Goal: Transaction & Acquisition: Book appointment/travel/reservation

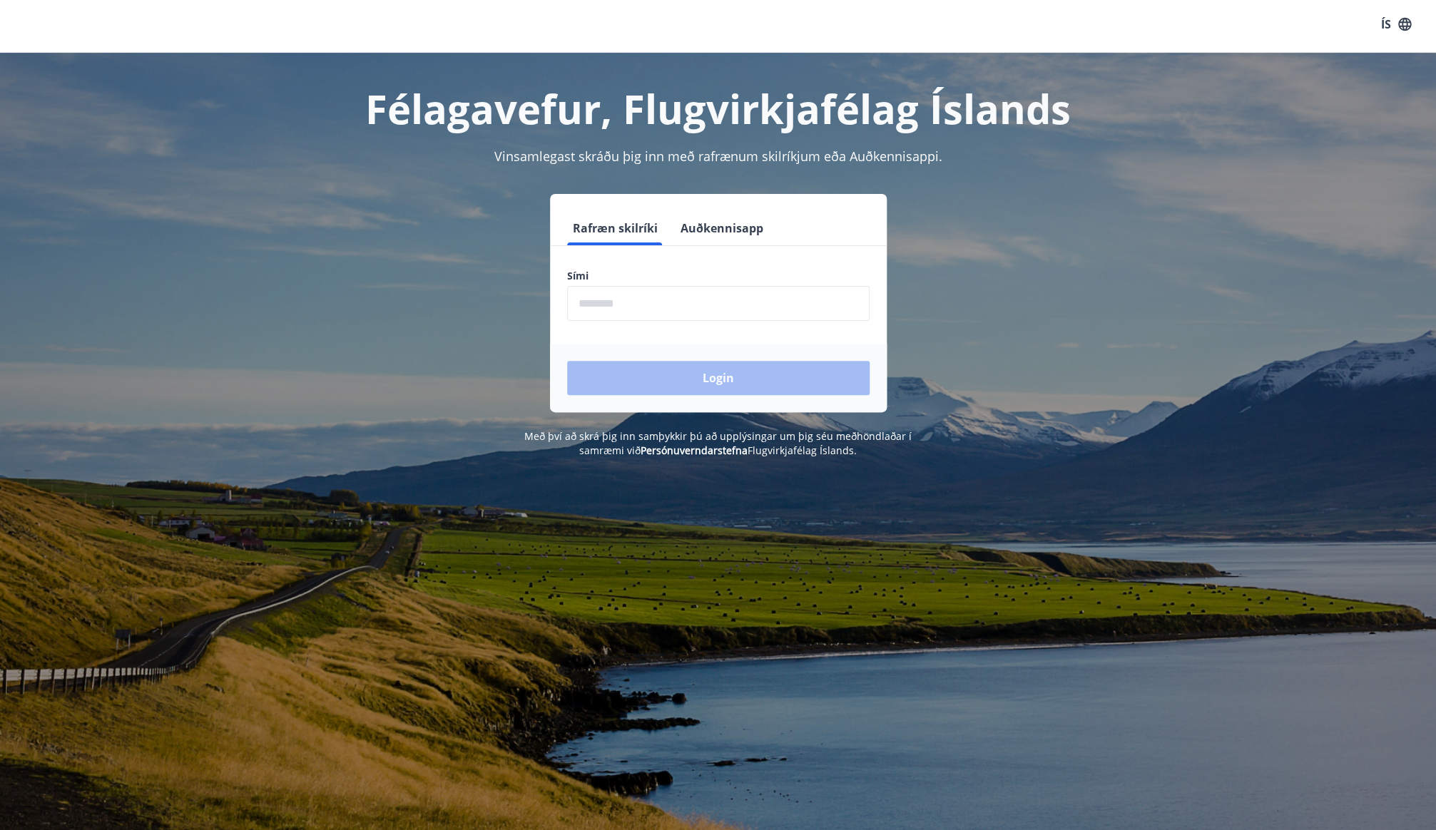
scroll to position [6, 0]
click at [651, 303] on input "phone" at bounding box center [718, 302] width 303 height 35
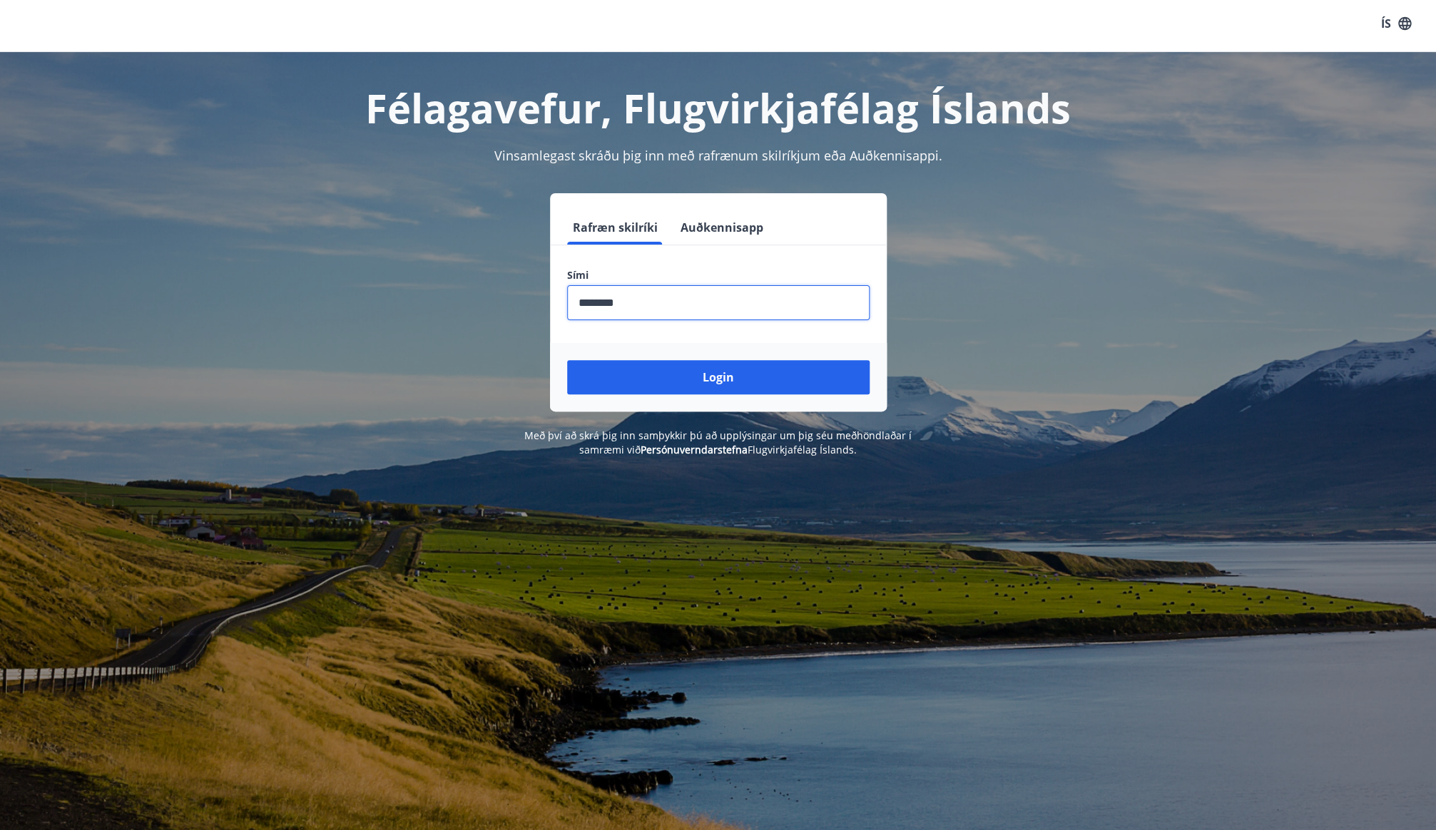
scroll to position [44, 0]
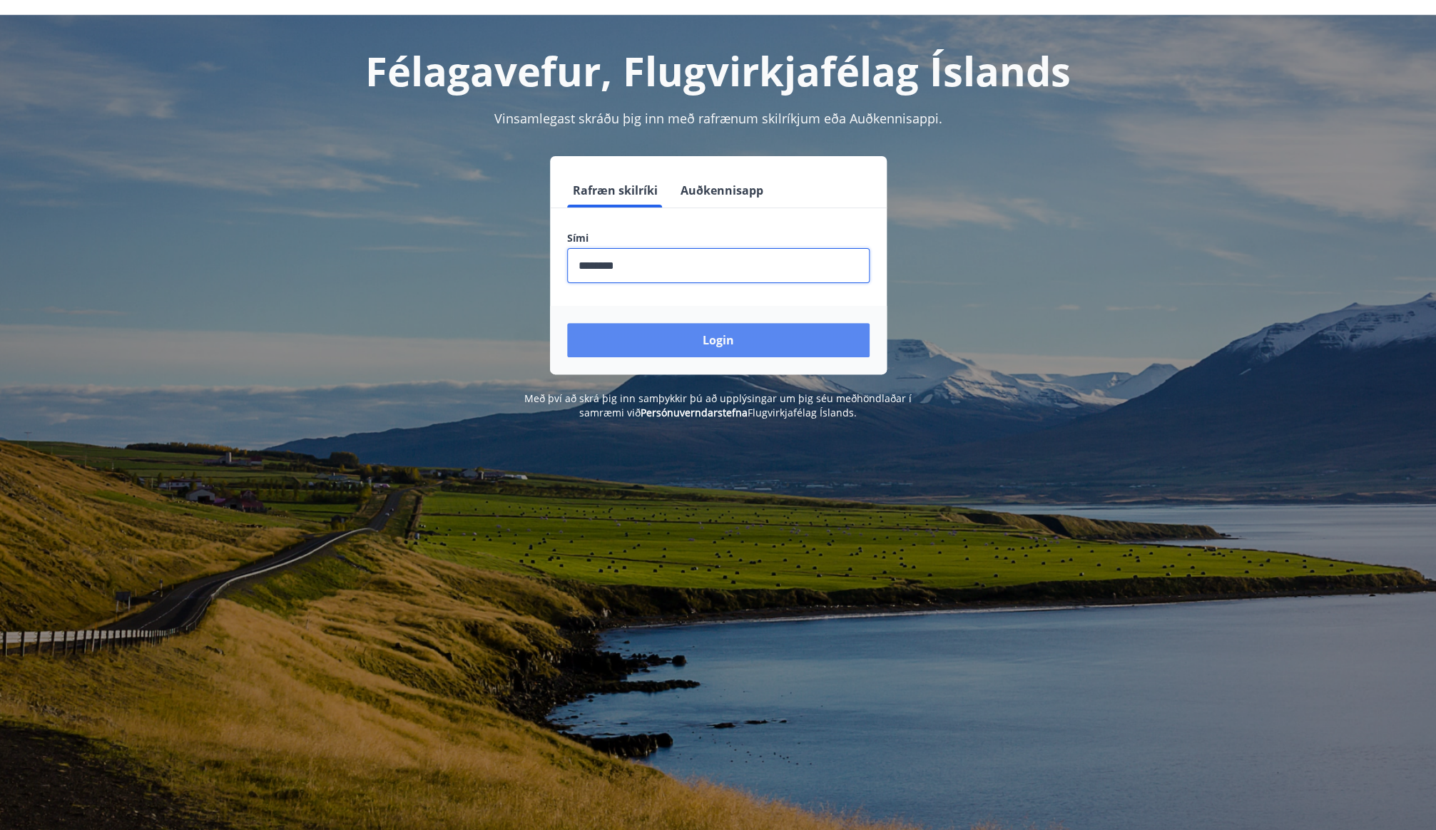
type input "********"
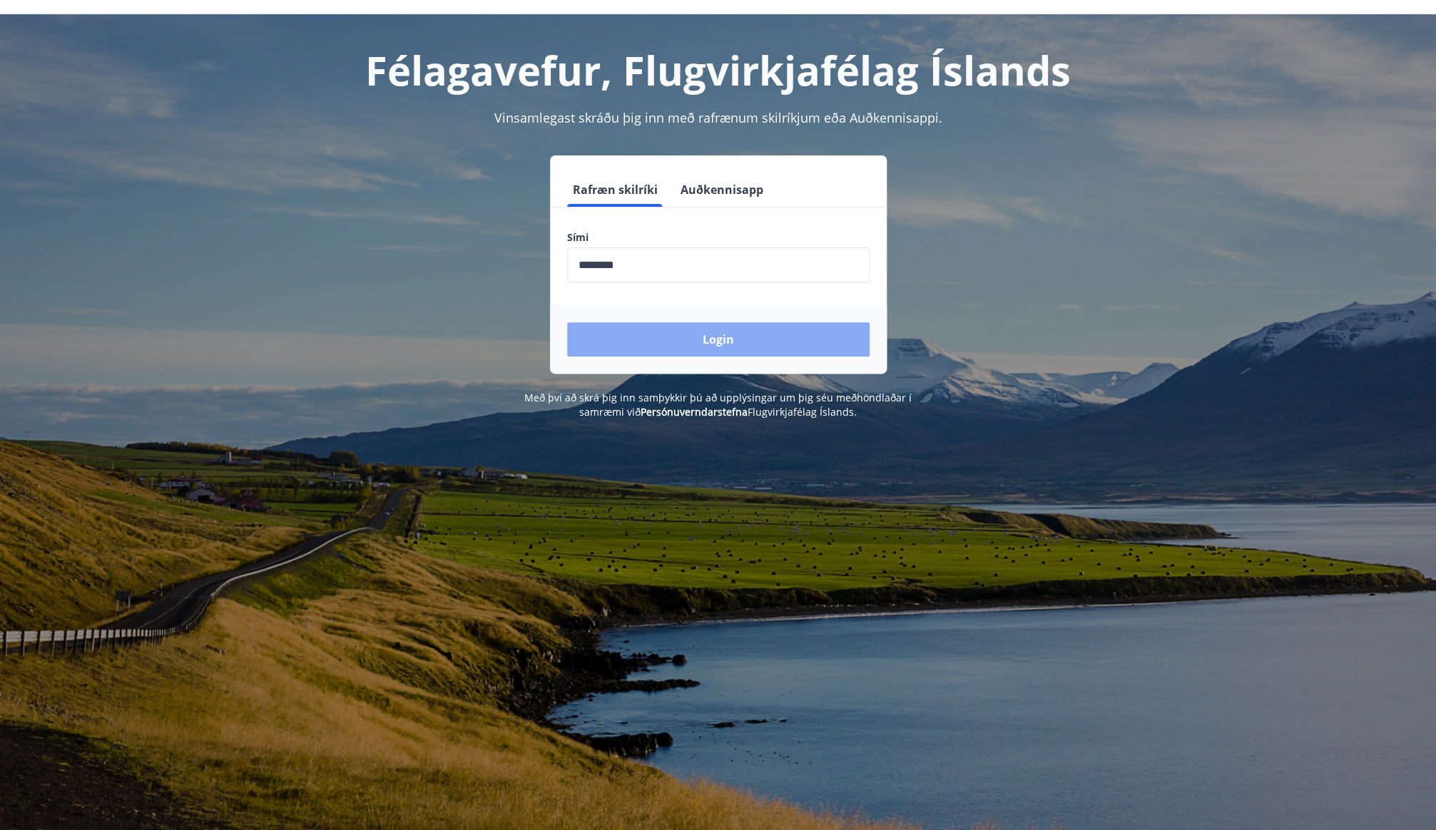
click at [690, 339] on button "Login" at bounding box center [718, 339] width 303 height 34
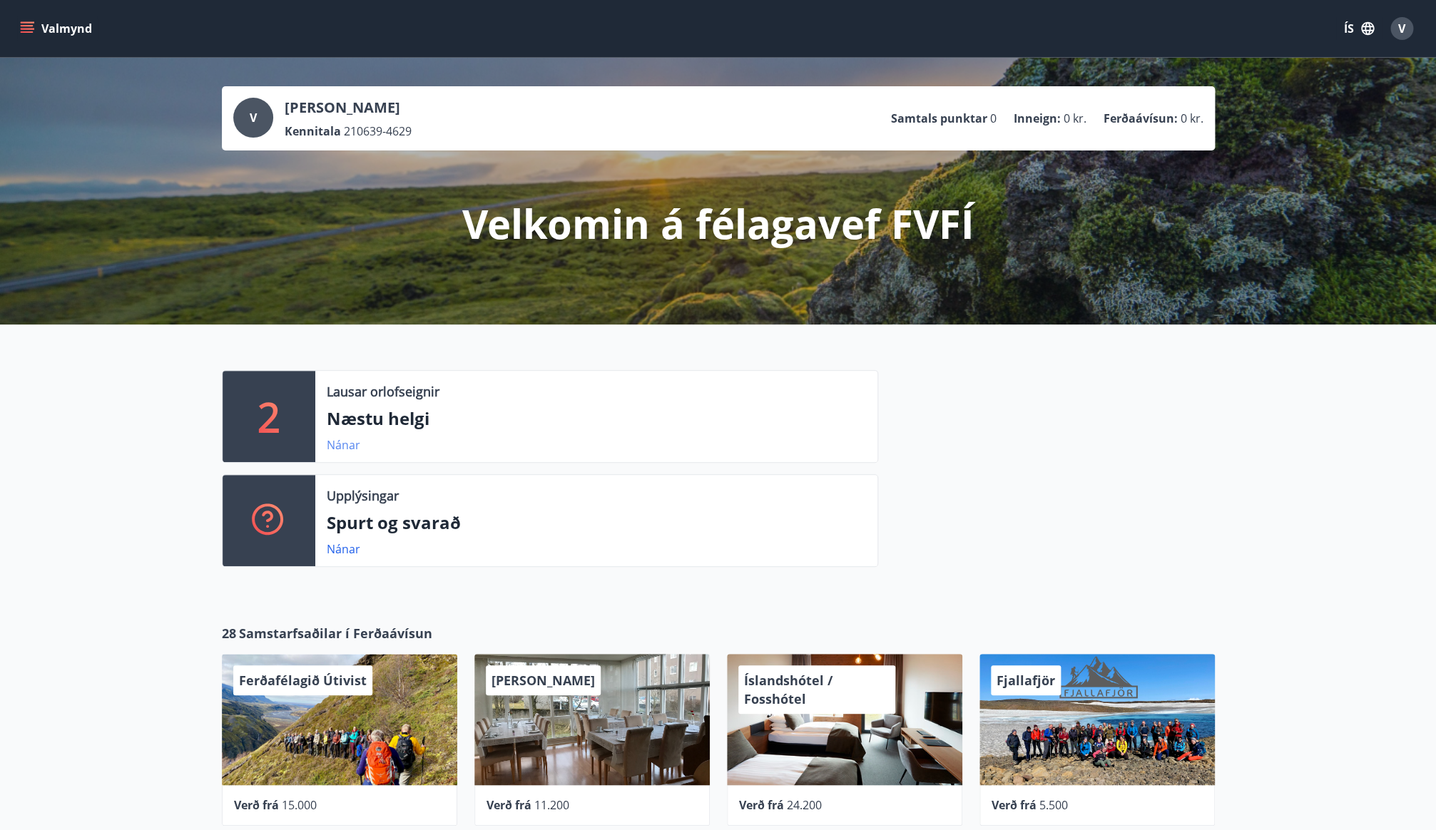
click at [337, 444] on link "Nánar" at bounding box center [344, 445] width 34 height 16
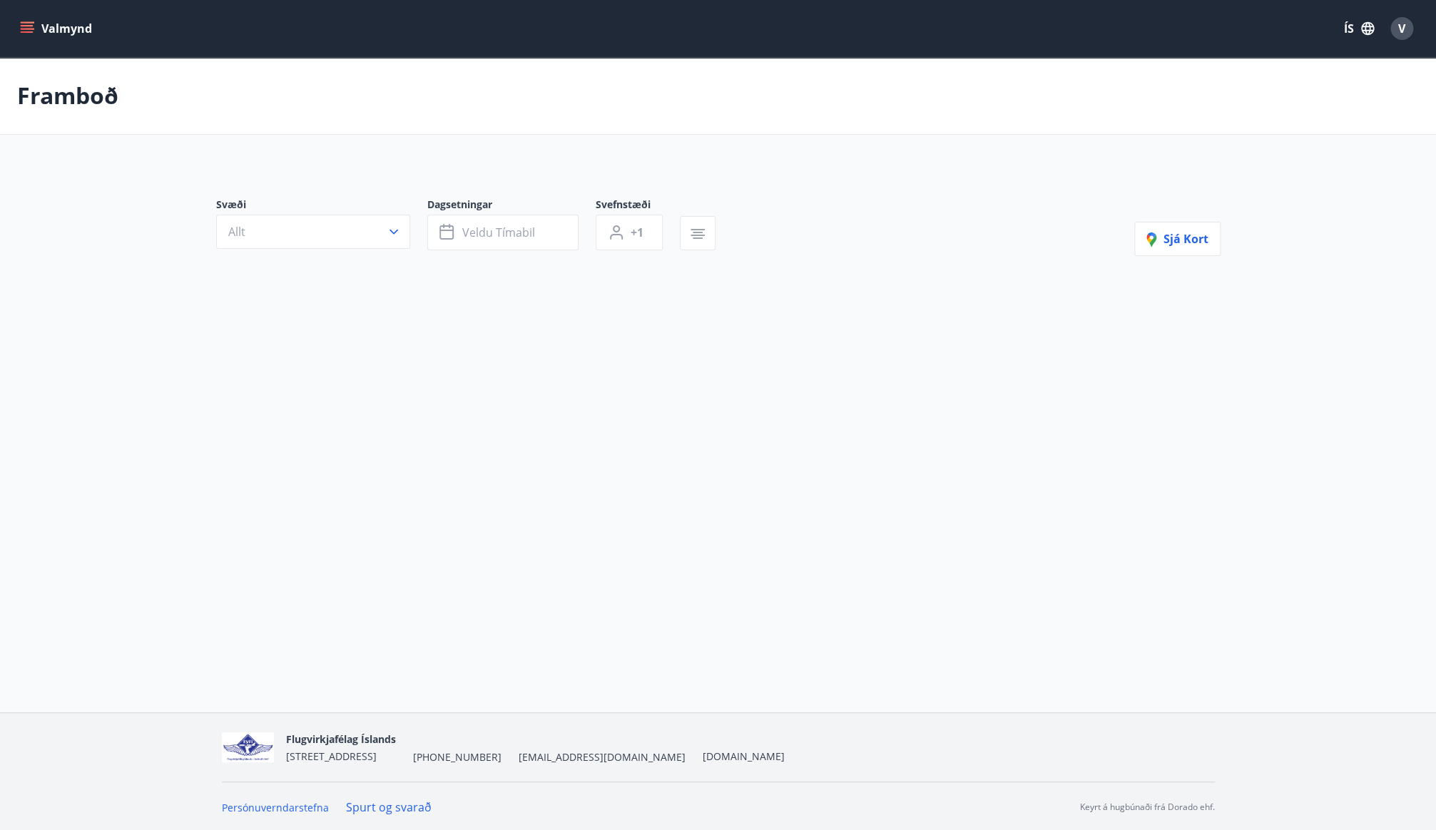
type input "*"
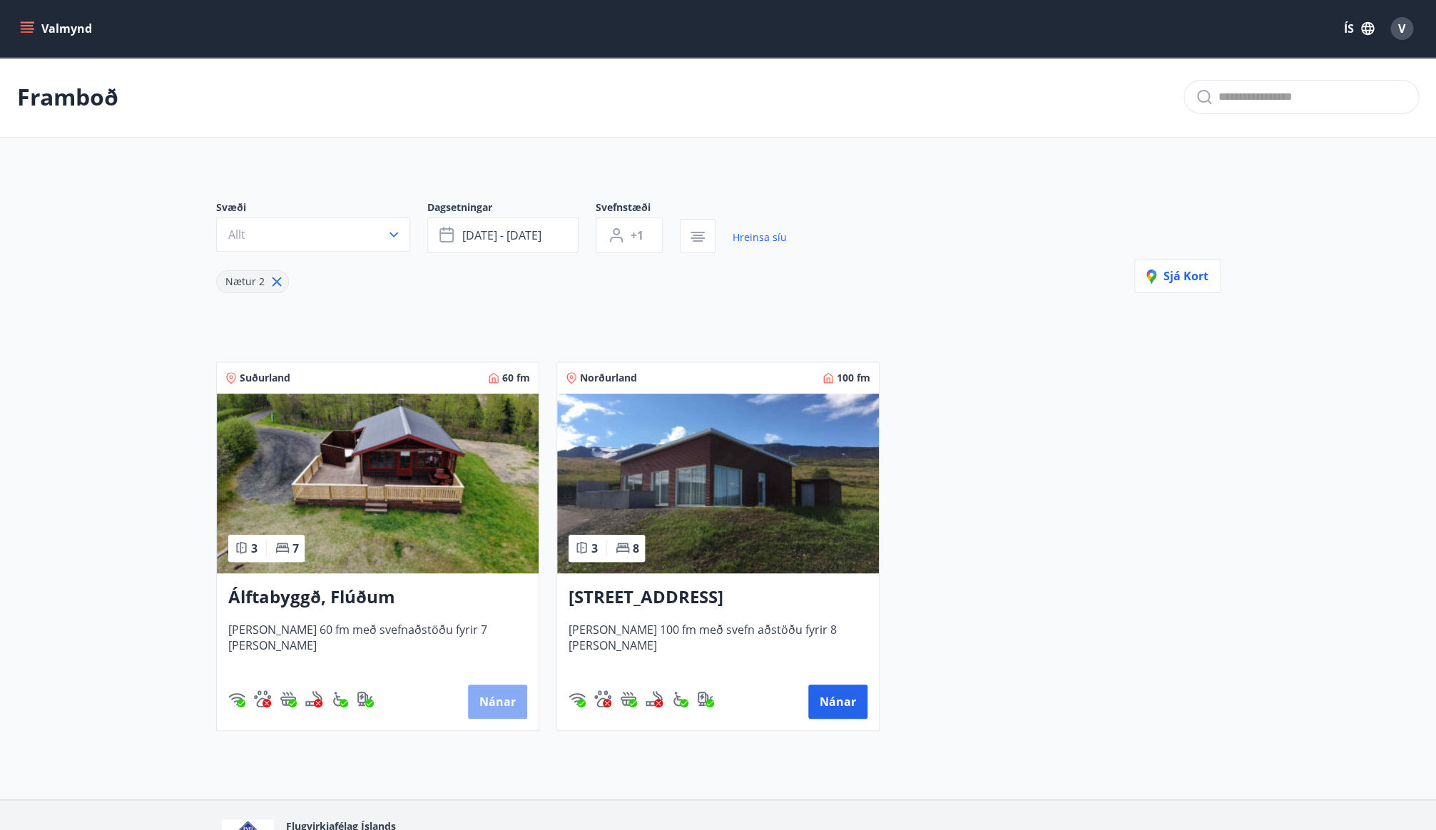
click at [498, 718] on button "Nánar" at bounding box center [497, 702] width 59 height 34
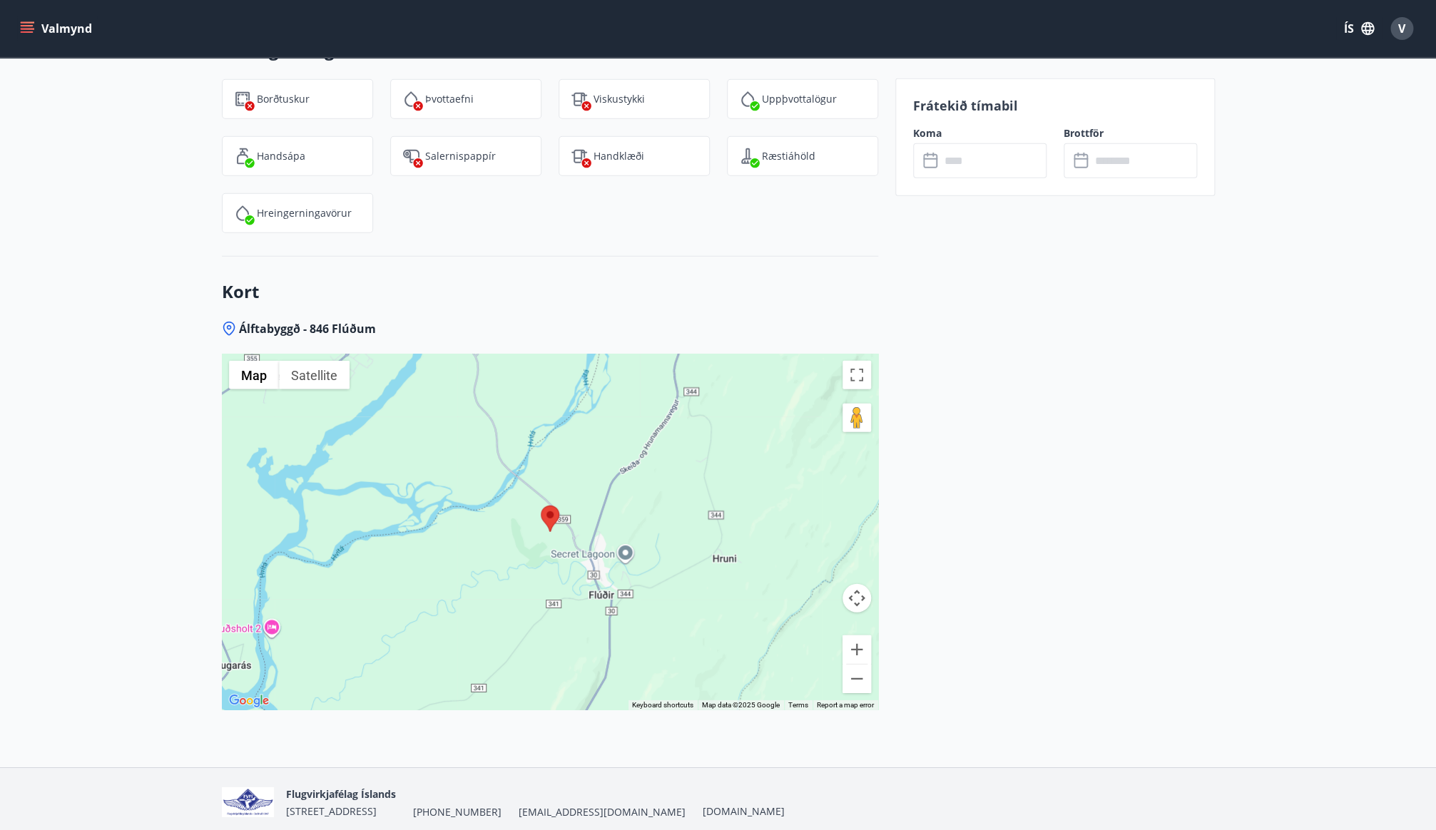
scroll to position [1837, 0]
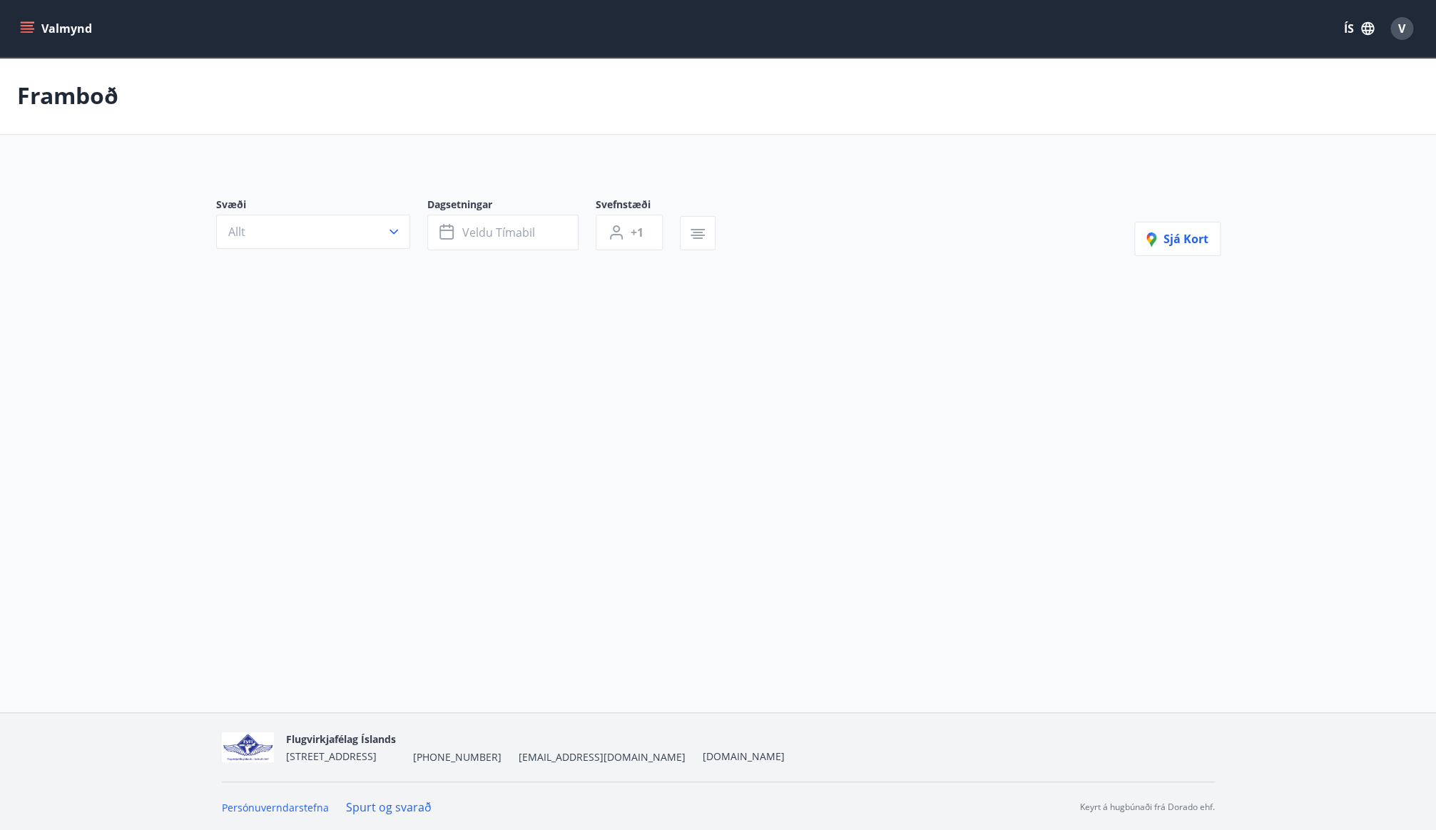
type input "*"
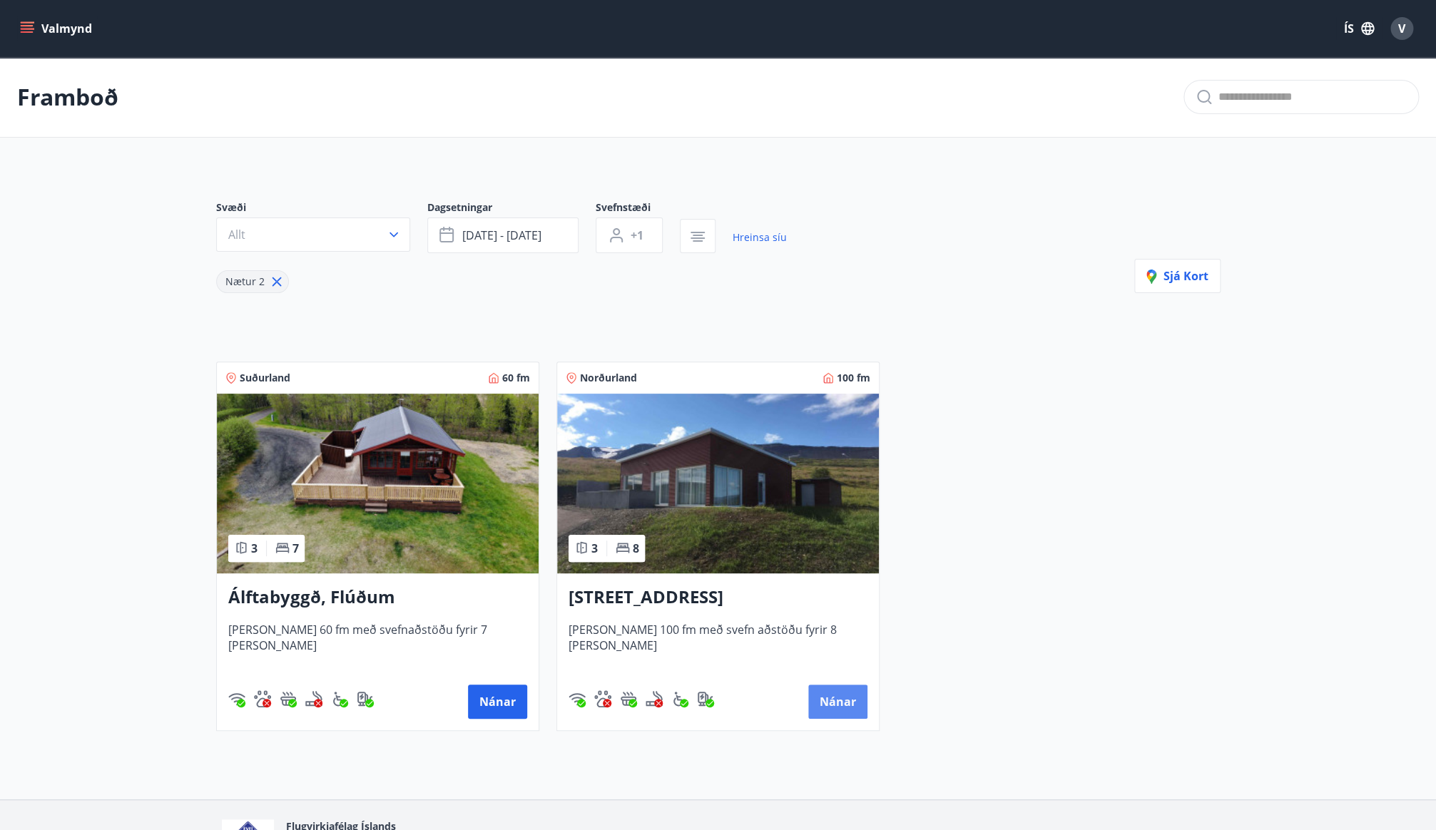
click at [851, 703] on button "Nánar" at bounding box center [837, 702] width 59 height 34
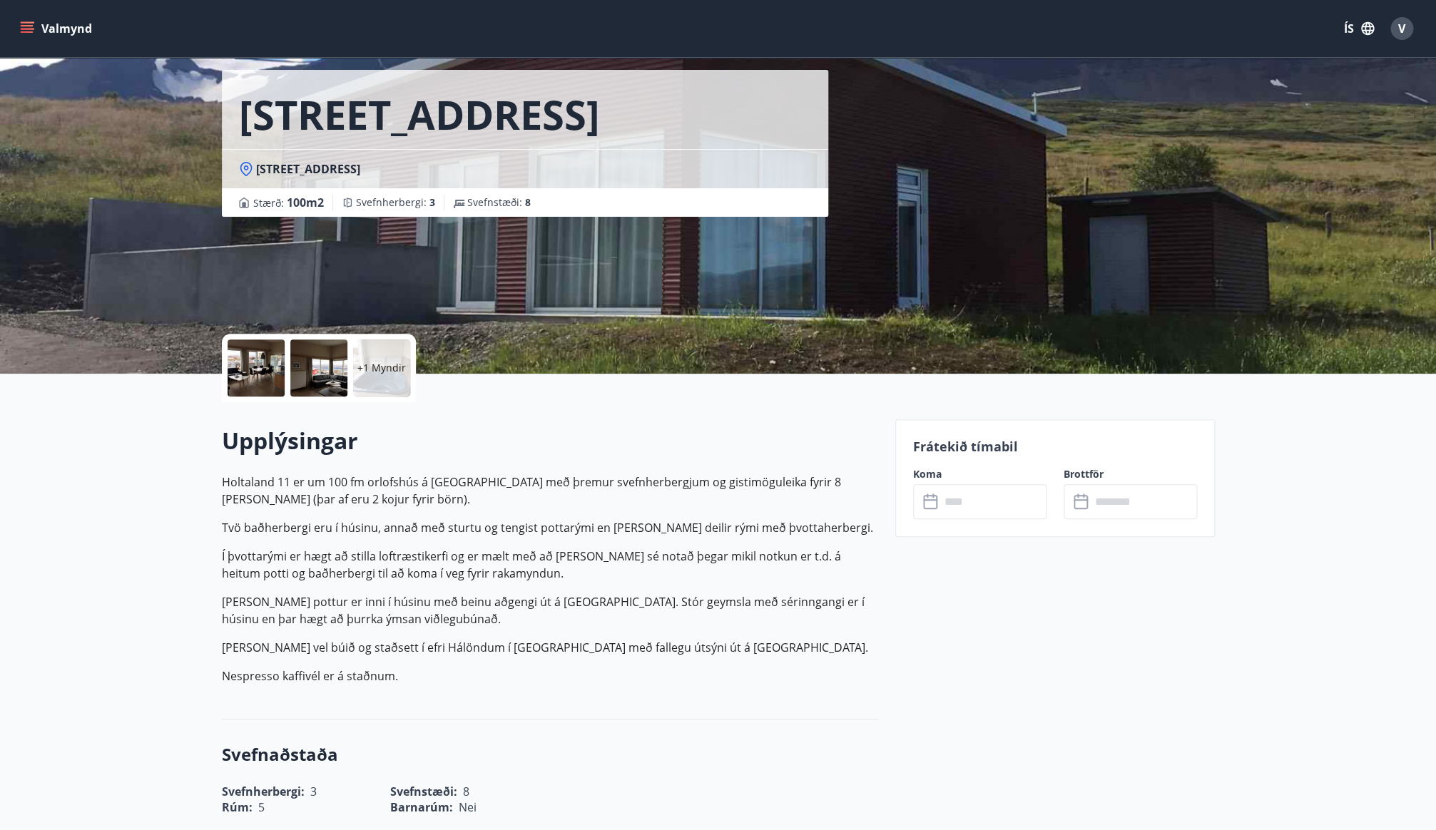
scroll to position [58, 0]
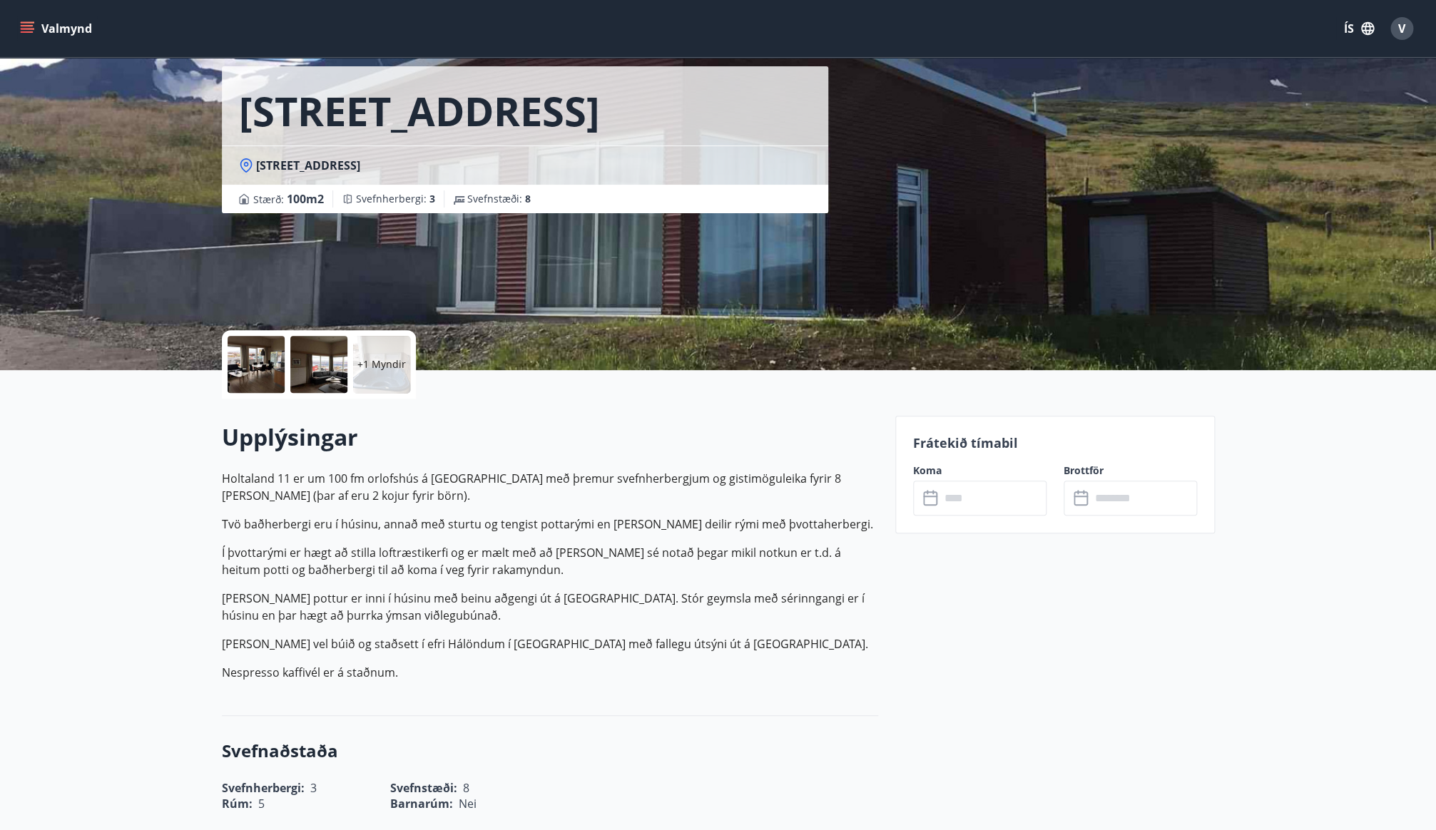
click at [370, 370] on p "+1 Myndir" at bounding box center [381, 364] width 49 height 14
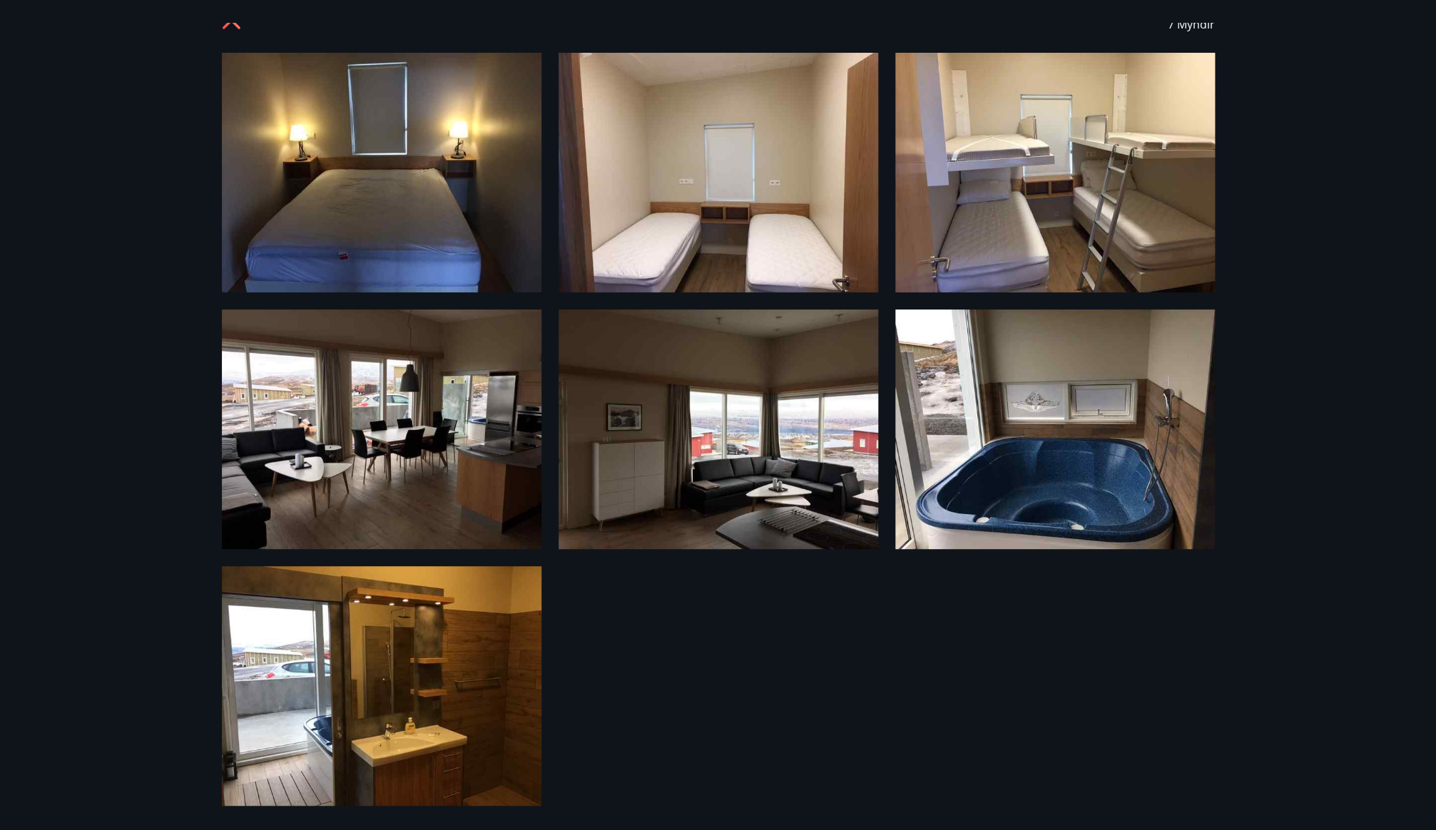
scroll to position [30, 0]
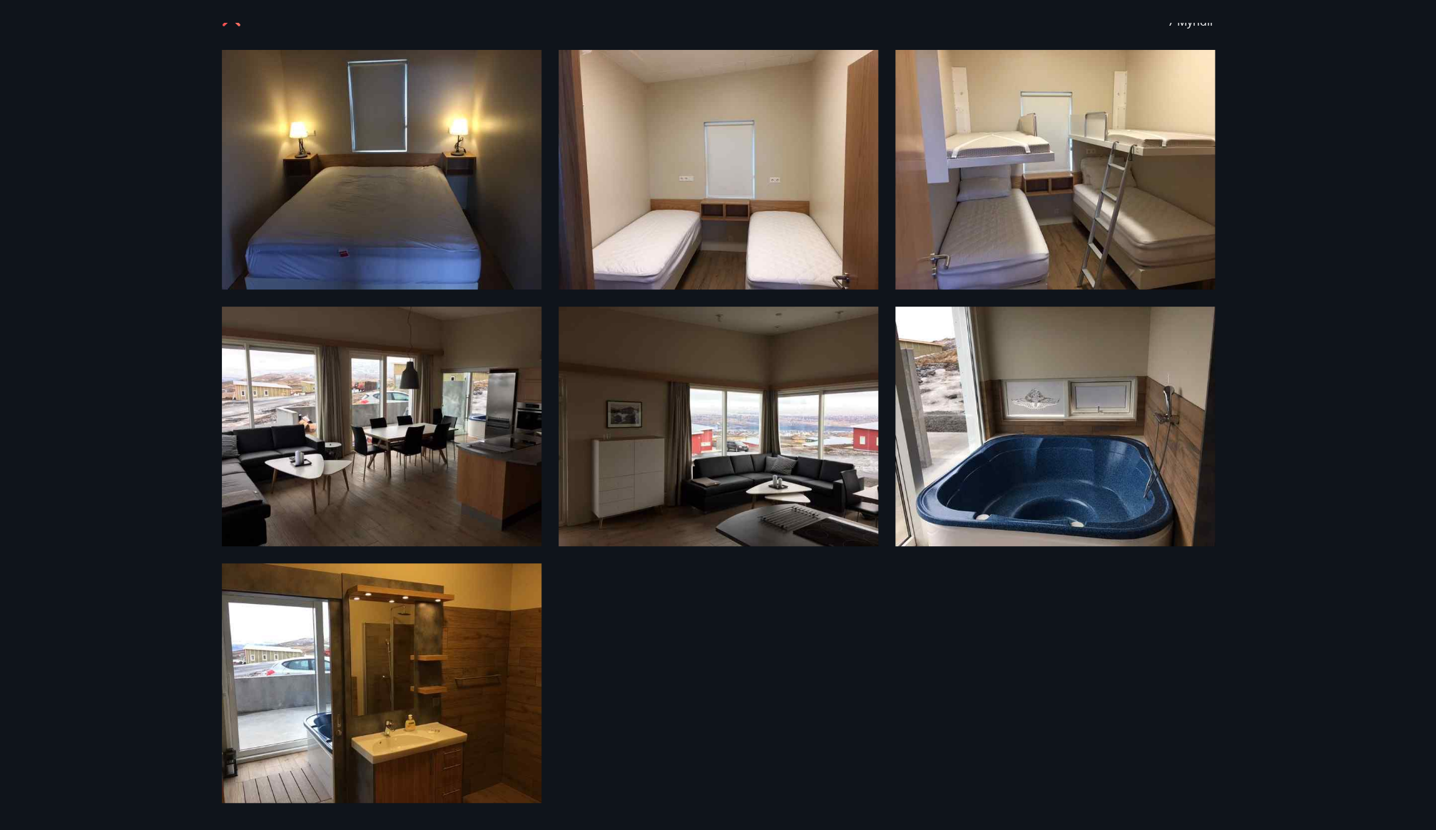
click at [1338, 357] on div "7 Myndir" at bounding box center [718, 415] width 1436 height 830
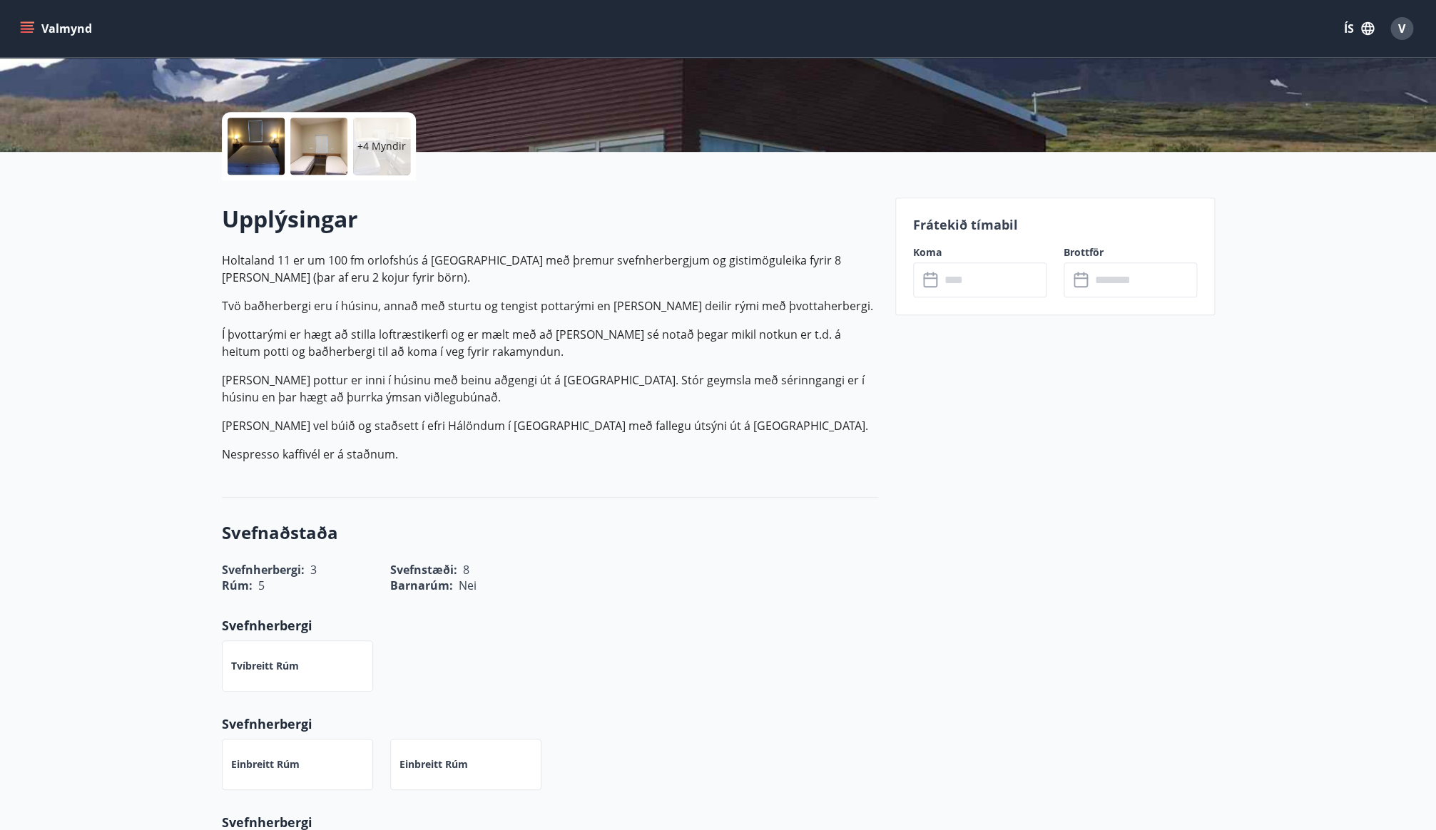
scroll to position [278, 0]
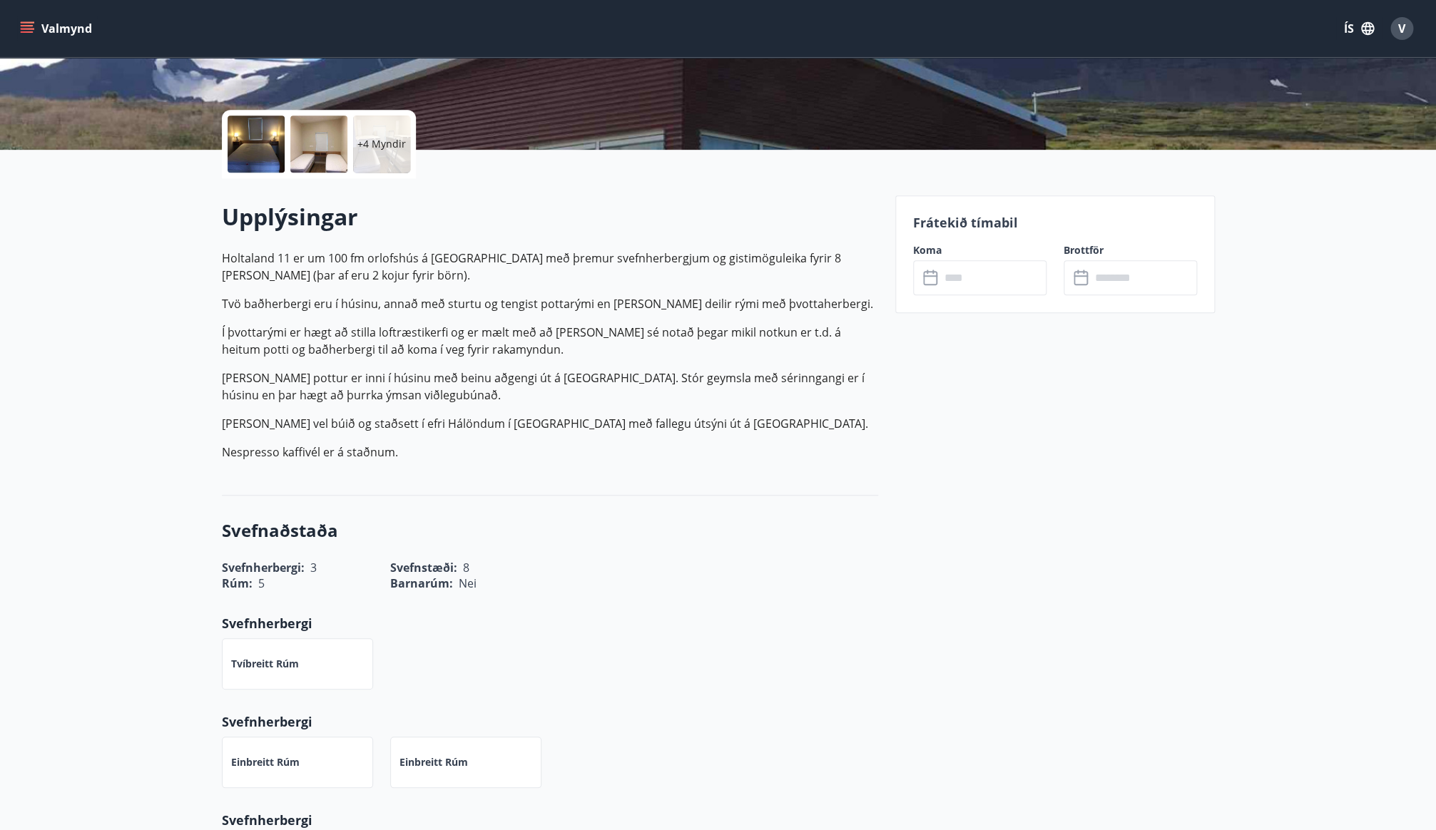
click at [41, 30] on button "Valmynd" at bounding box center [57, 29] width 81 height 26
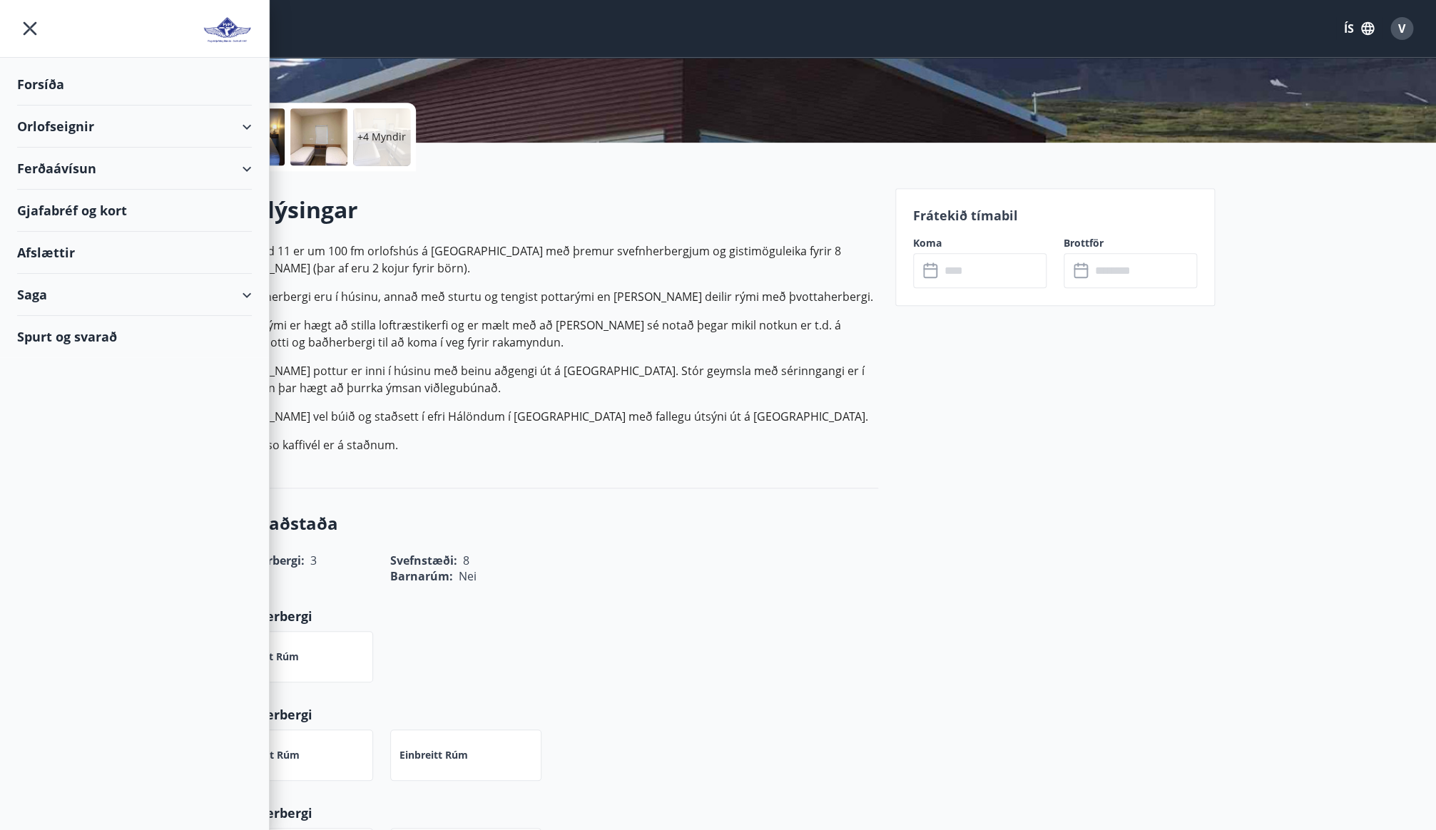
scroll to position [291, 0]
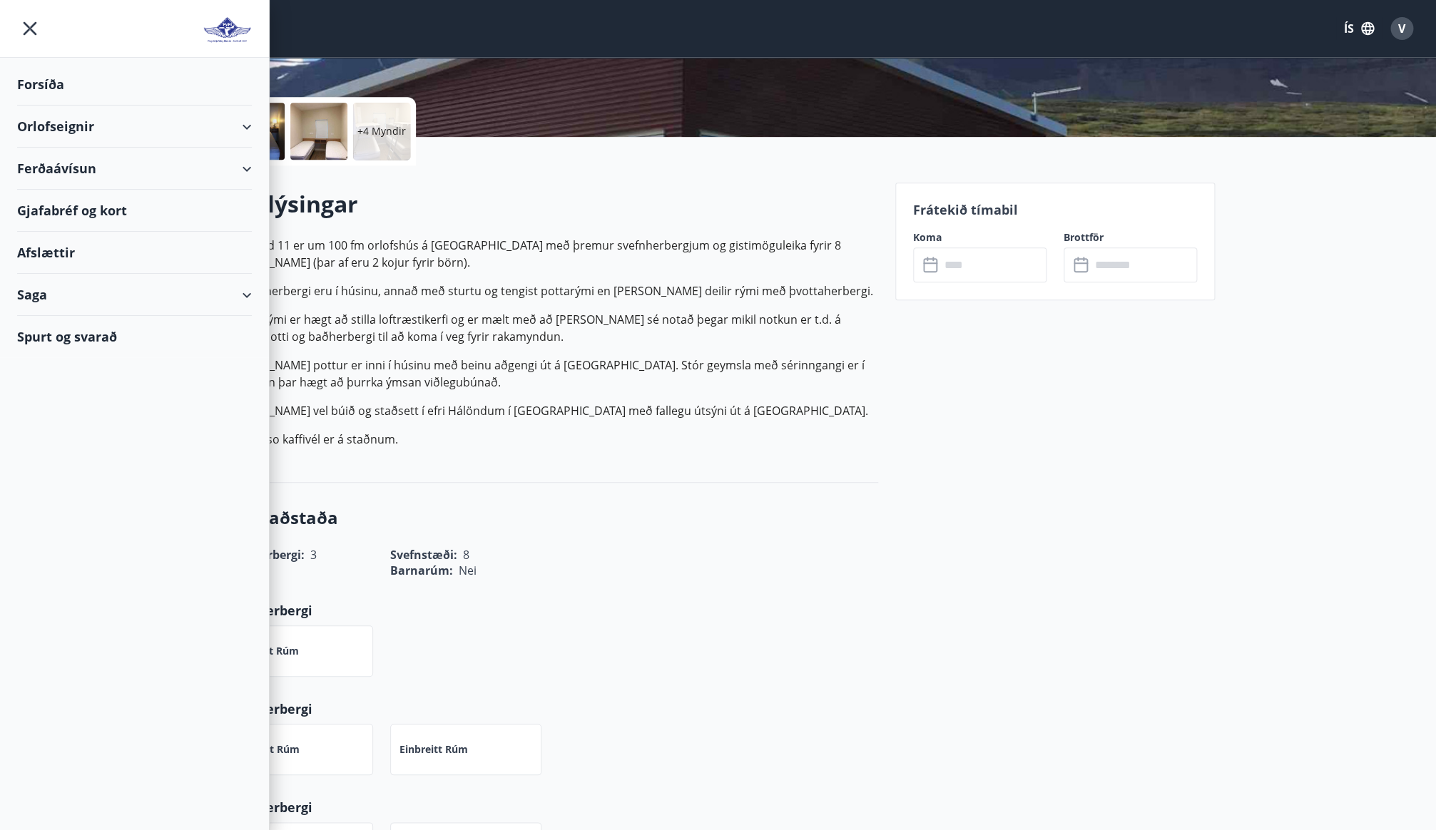
click at [45, 250] on div "Afslættir" at bounding box center [134, 253] width 235 height 42
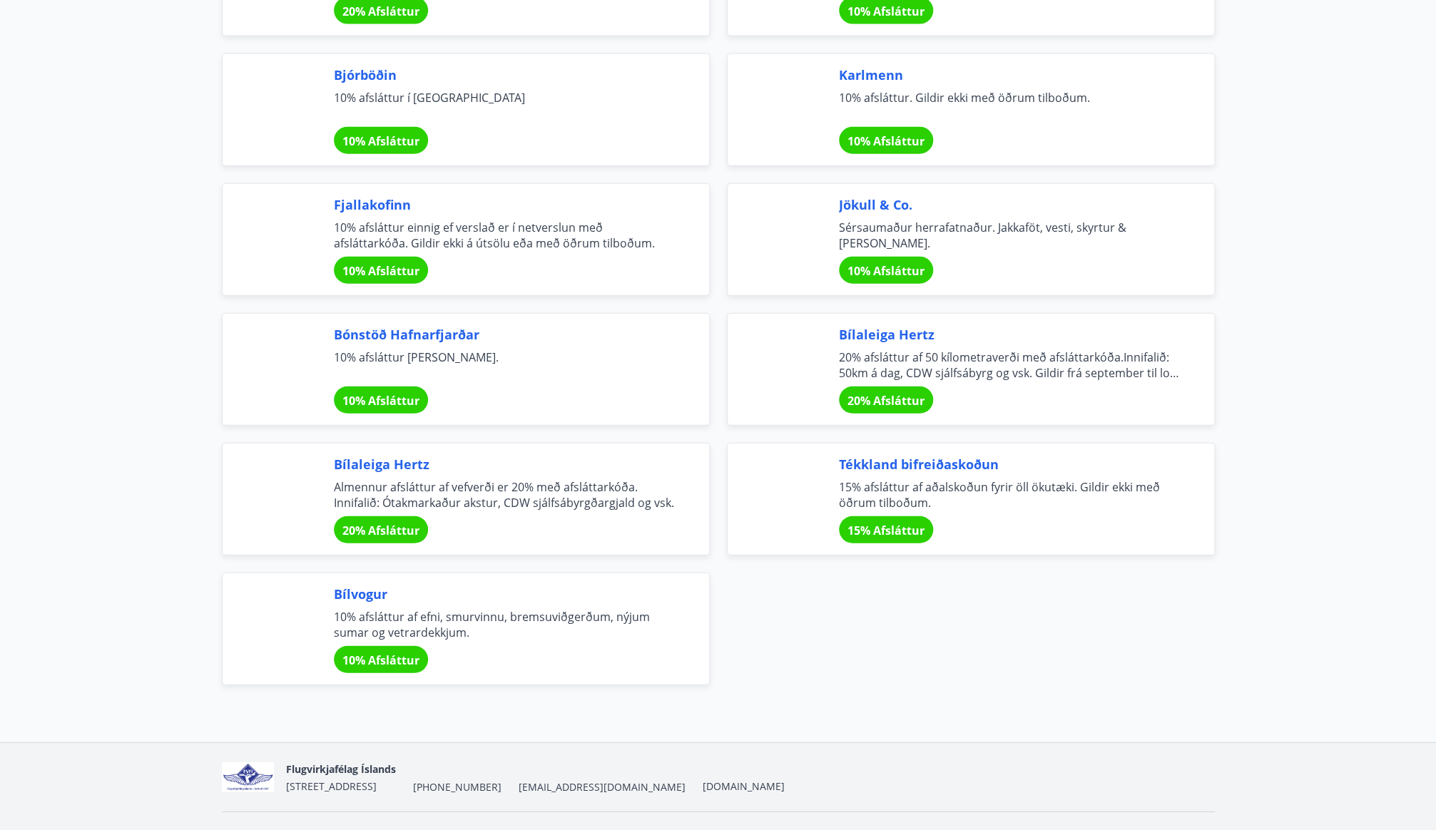
scroll to position [4579, 0]
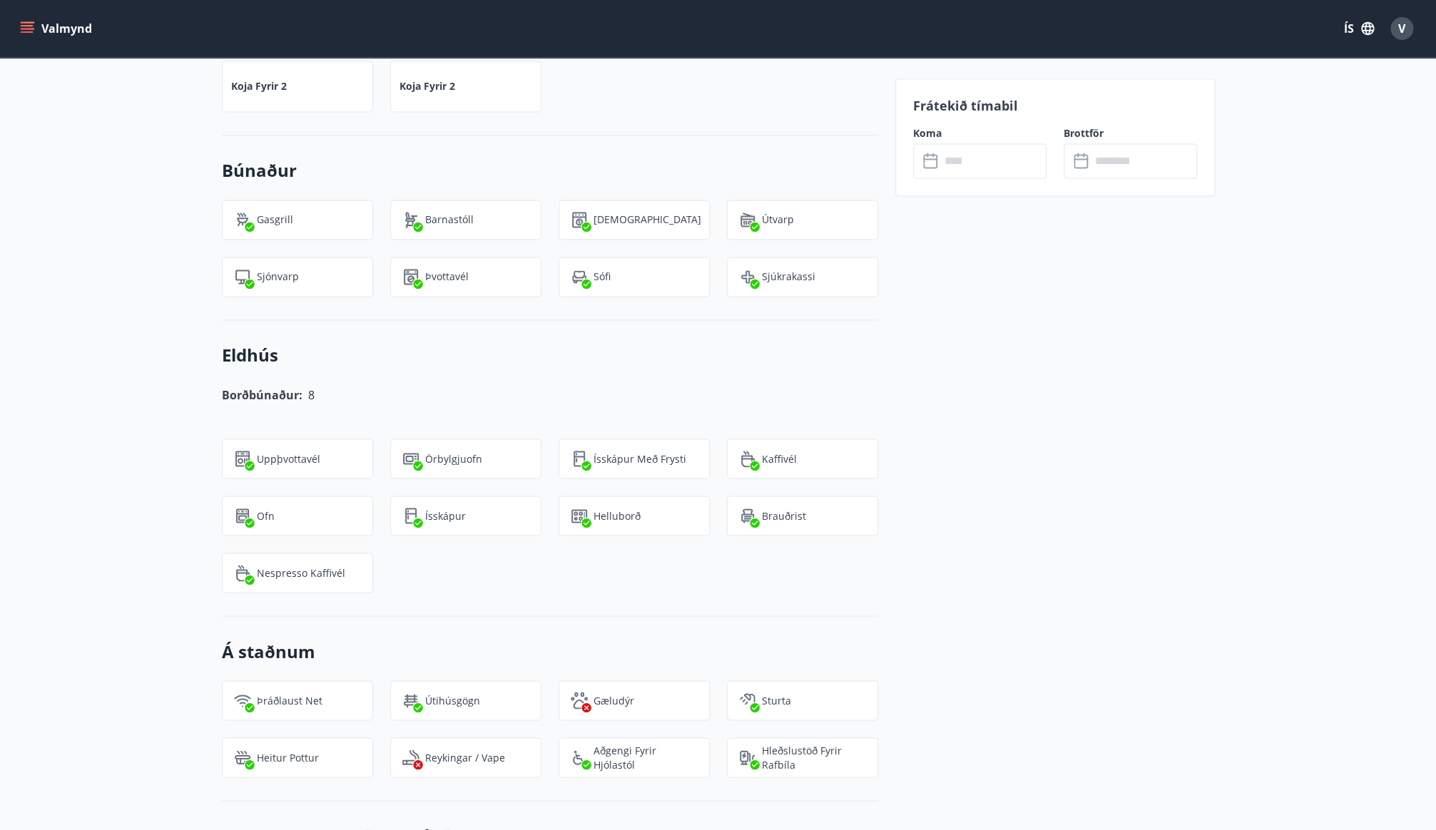
scroll to position [1054, 0]
click at [1401, 30] on span "V" at bounding box center [1401, 29] width 7 height 16
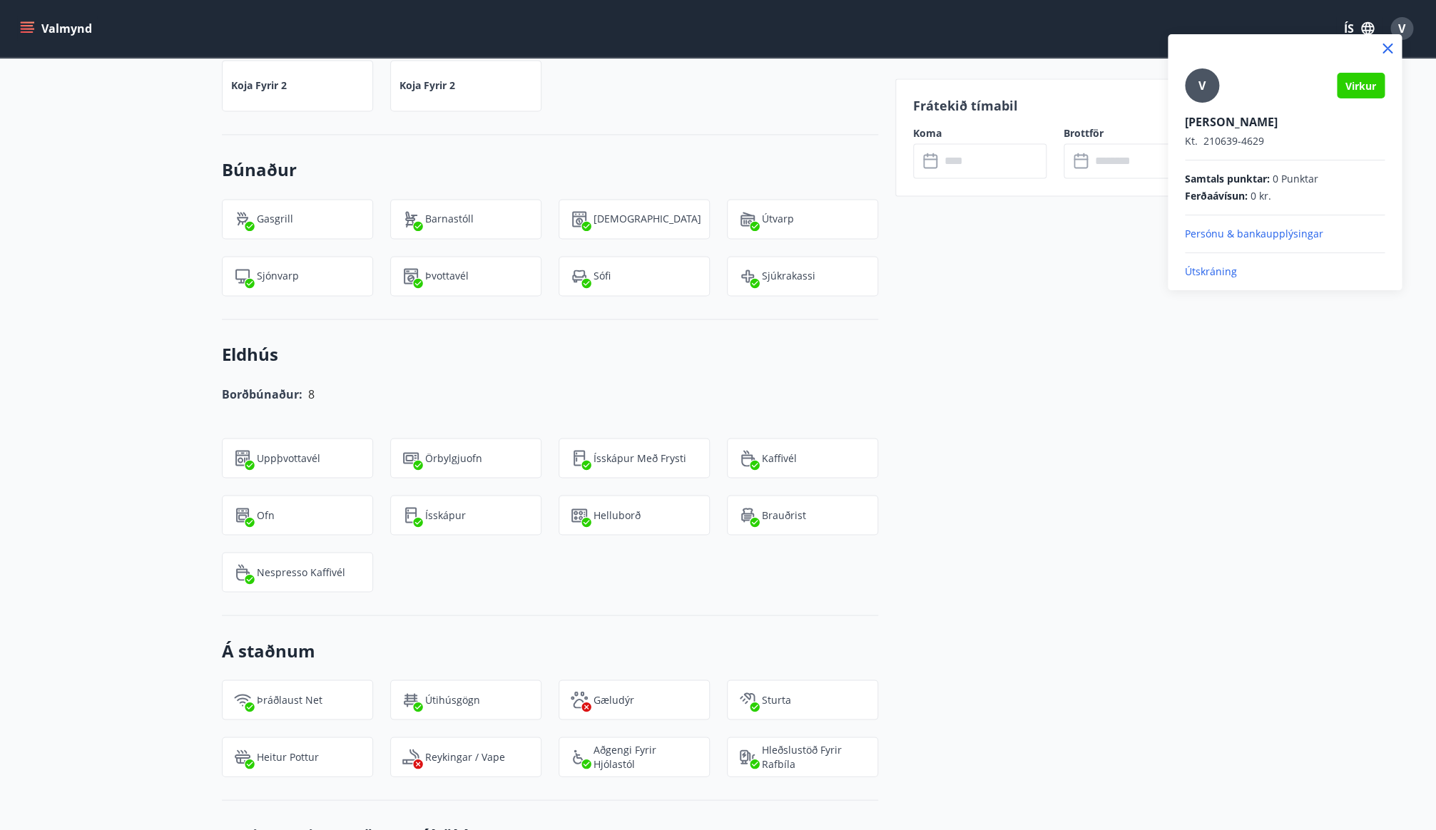
click at [1211, 269] on p "Útskráning" at bounding box center [1285, 272] width 200 height 14
click at [1209, 269] on p "Útskráning" at bounding box center [1285, 272] width 200 height 14
